Goal: Task Accomplishment & Management: Use online tool/utility

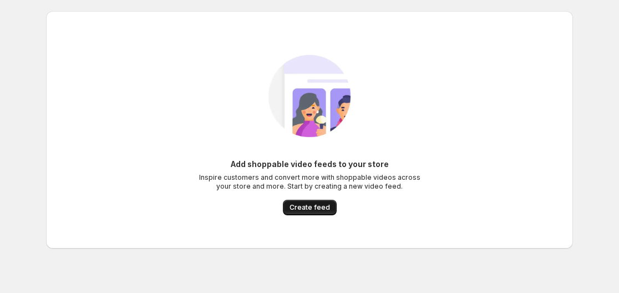
drag, startPoint x: 0, startPoint y: 0, endPoint x: 308, endPoint y: 212, distance: 374.3
click at [308, 212] on button "Create feed" at bounding box center [310, 208] width 54 height 16
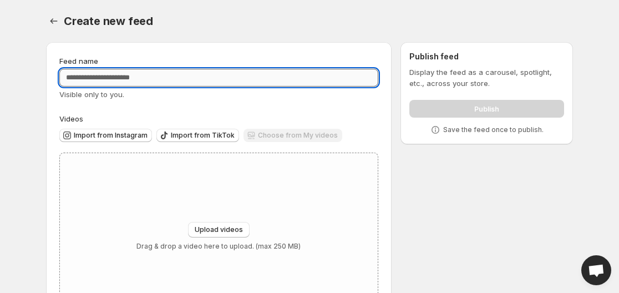
click at [124, 78] on input "Feed name" at bounding box center [218, 78] width 319 height 18
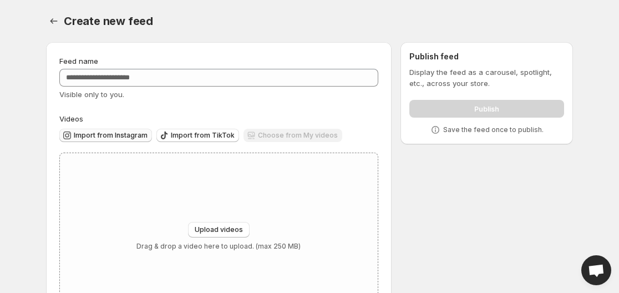
click at [125, 134] on span "Import from Instagram" at bounding box center [111, 135] width 74 height 9
click at [110, 140] on button "Import from Instagram" at bounding box center [105, 135] width 93 height 13
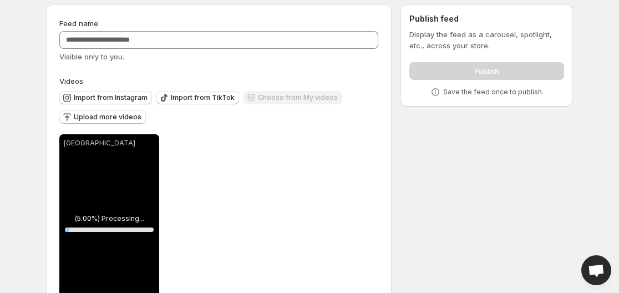
scroll to position [55, 0]
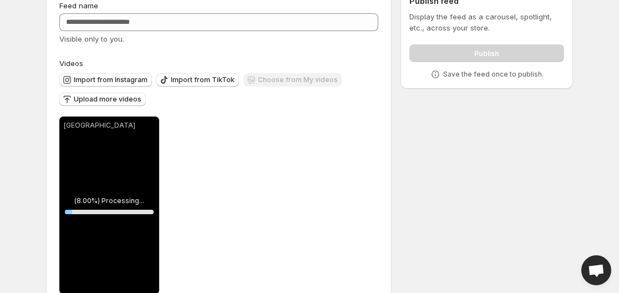
click at [117, 180] on div "[GEOGRAPHIC_DATA]" at bounding box center [109, 206] width 100 height 178
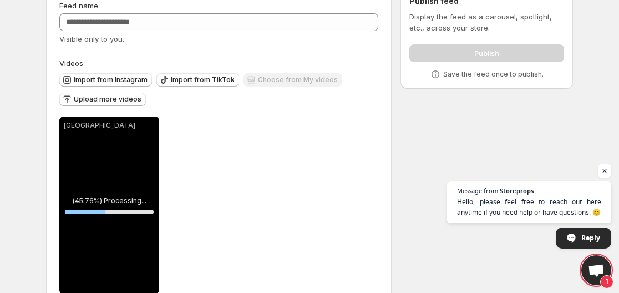
click at [136, 172] on div "[GEOGRAPHIC_DATA]" at bounding box center [109, 206] width 100 height 178
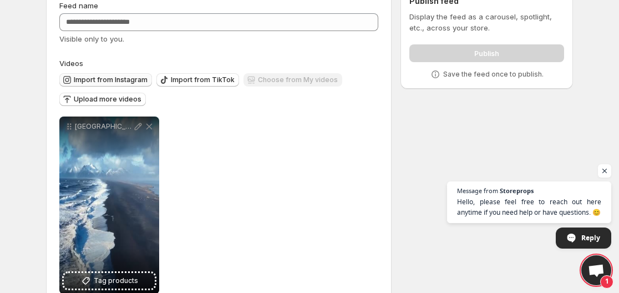
click at [108, 80] on span "Import from Instagram" at bounding box center [111, 79] width 74 height 9
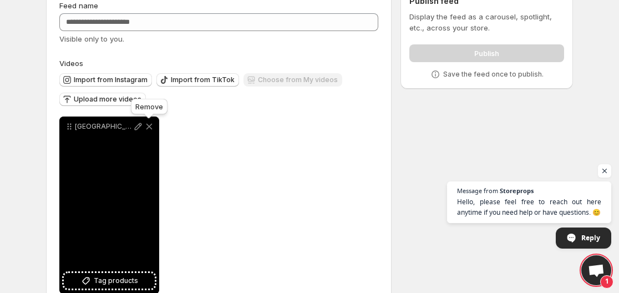
click at [150, 126] on icon at bounding box center [149, 127] width 6 height 6
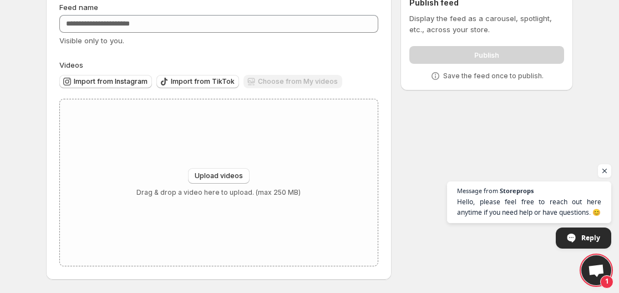
scroll to position [54, 0]
click at [107, 79] on span "Import from Instagram" at bounding box center [111, 81] width 74 height 9
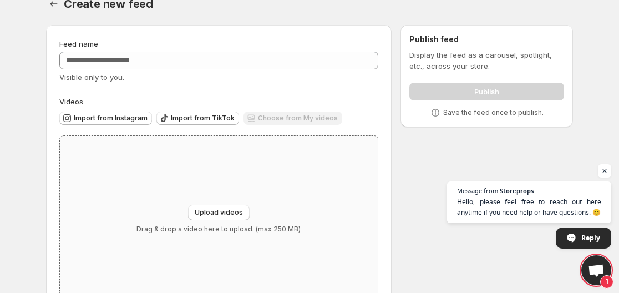
scroll to position [0, 0]
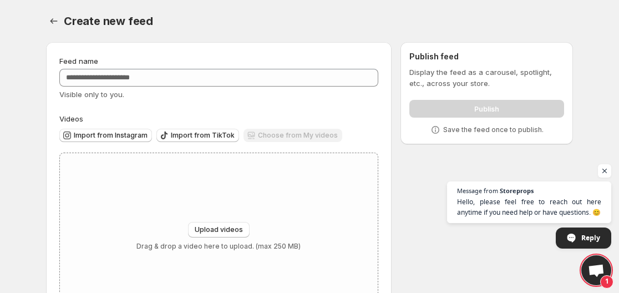
click at [149, 141] on div "Import from Instagram" at bounding box center [105, 136] width 93 height 15
click at [191, 90] on div "Visible only to you." at bounding box center [218, 94] width 319 height 11
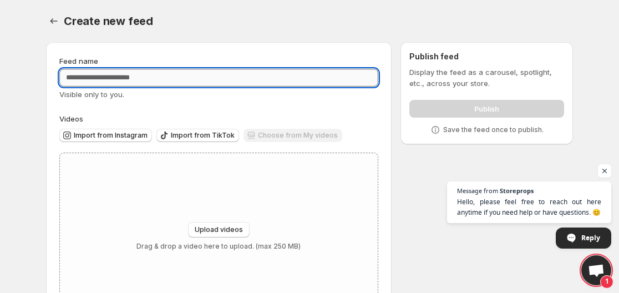
click at [191, 82] on input "Feed name" at bounding box center [218, 78] width 319 height 18
type input "******"
click at [90, 135] on span "Import from Instagram" at bounding box center [111, 135] width 74 height 9
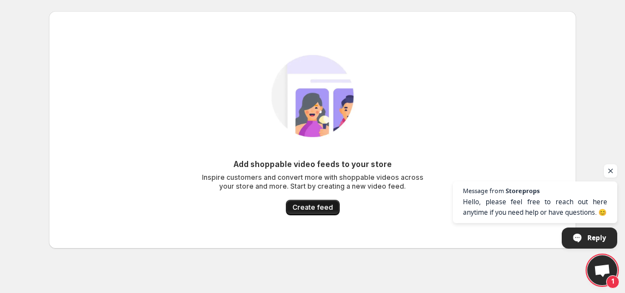
click at [310, 206] on span "Create feed" at bounding box center [312, 207] width 41 height 9
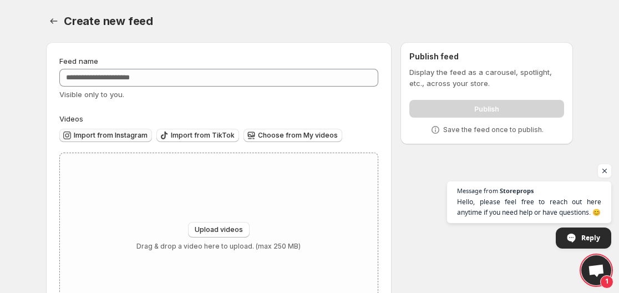
click at [72, 138] on icon "button" at bounding box center [67, 135] width 11 height 11
